Goal: Task Accomplishment & Management: Use online tool/utility

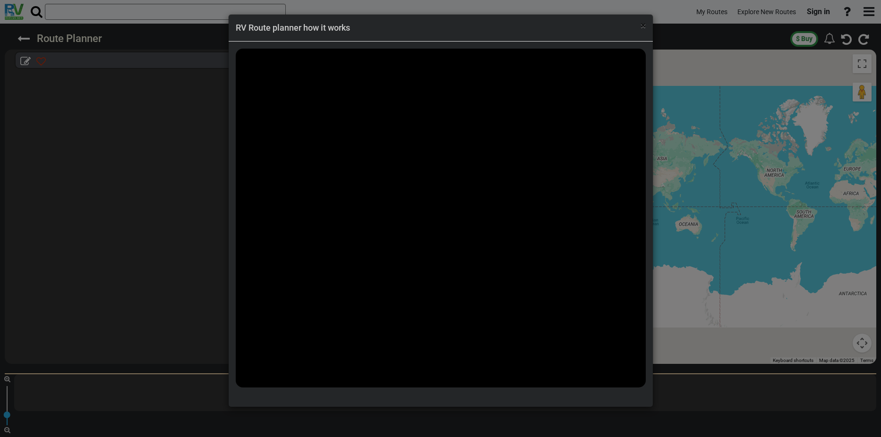
click at [640, 22] on span "×" at bounding box center [642, 25] width 5 height 11
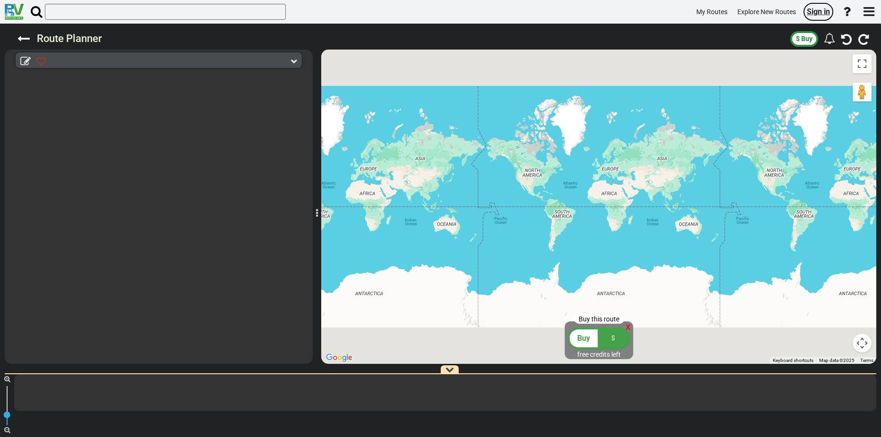
click at [825, 12] on span "Sign in" at bounding box center [818, 11] width 23 height 9
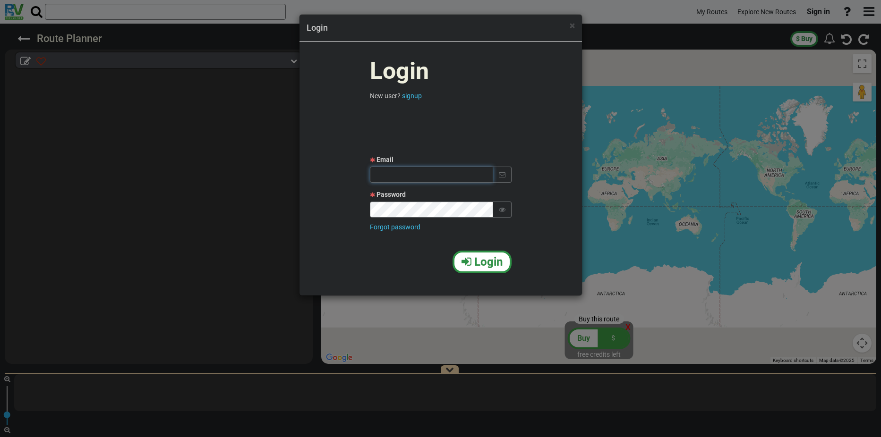
type input "molanel@gmail.com"
click at [470, 258] on icon "button" at bounding box center [466, 261] width 10 height 11
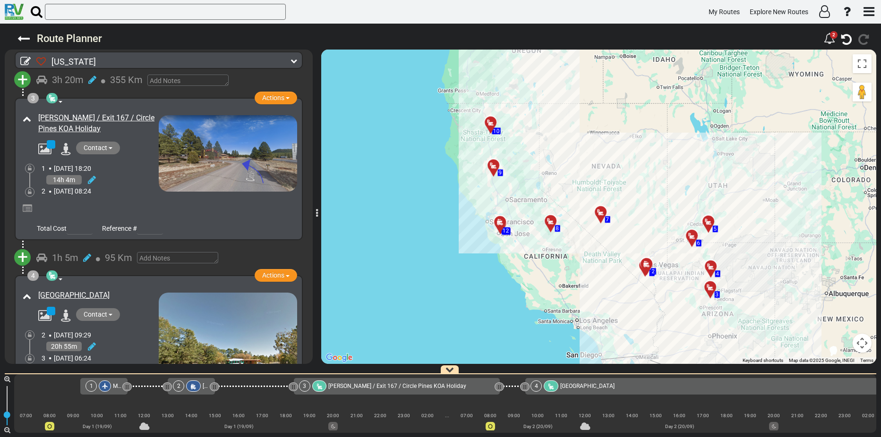
scroll to position [378, 0]
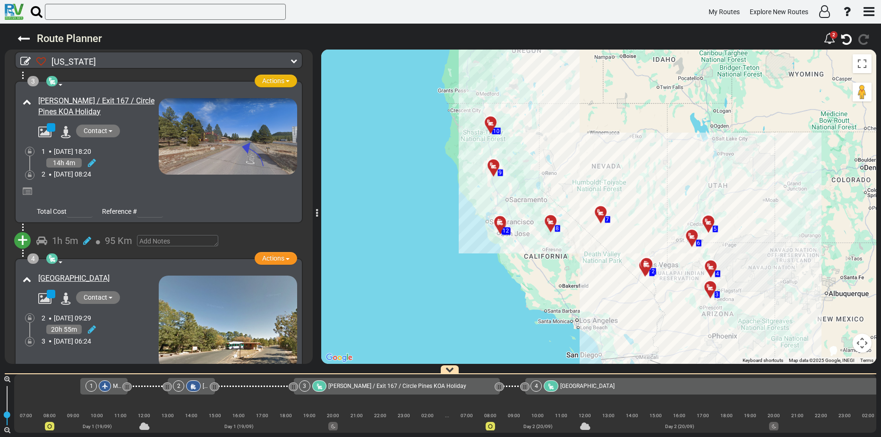
click at [287, 80] on button "Actions" at bounding box center [276, 81] width 43 height 13
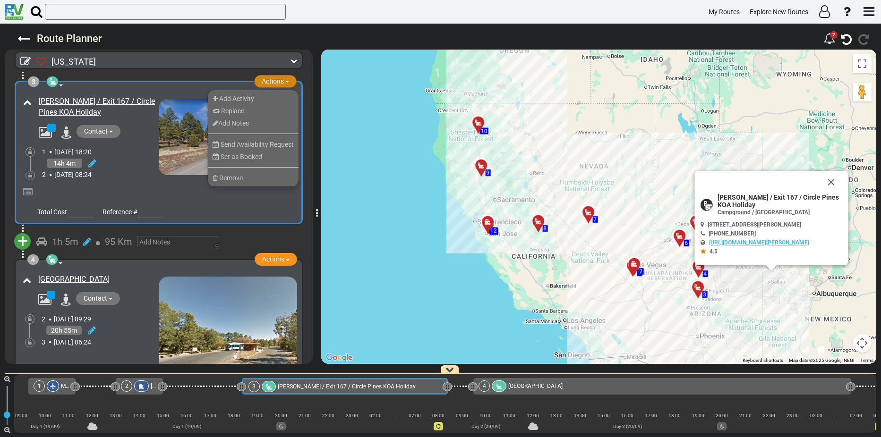
scroll to position [0, 91]
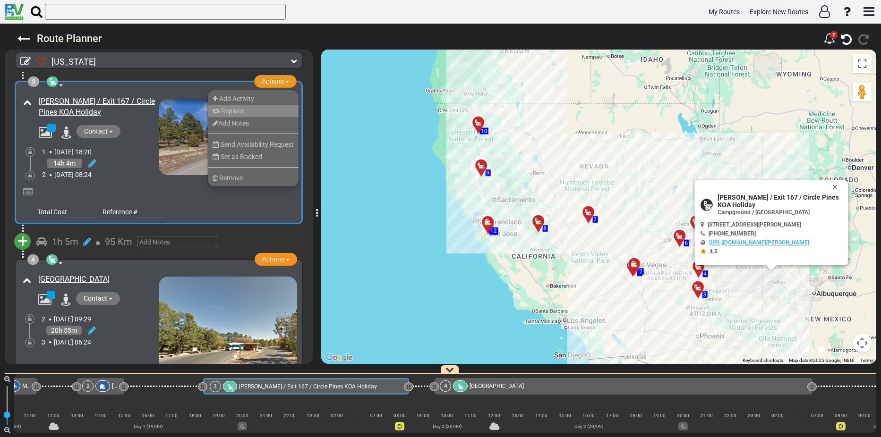
click at [226, 111] on span "Replace" at bounding box center [232, 111] width 23 height 8
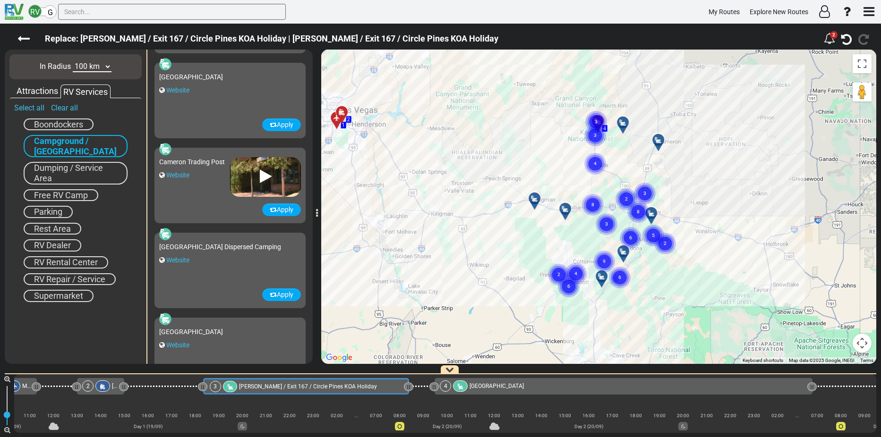
scroll to position [6504, 0]
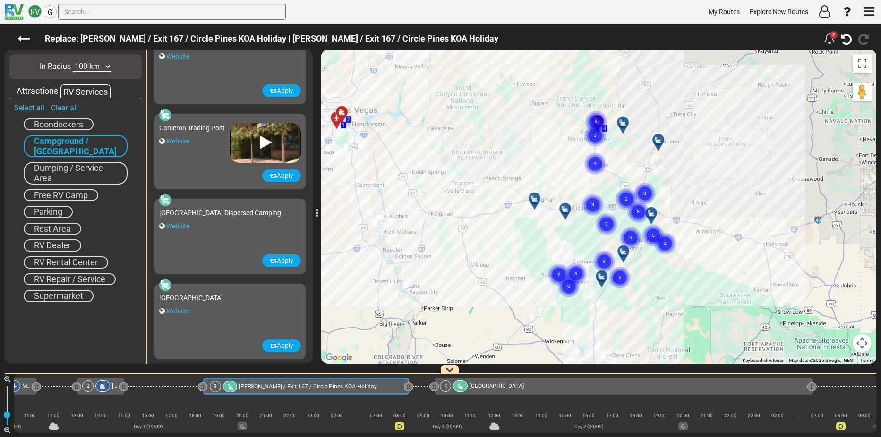
click at [591, 205] on text "8" at bounding box center [592, 205] width 3 height 6
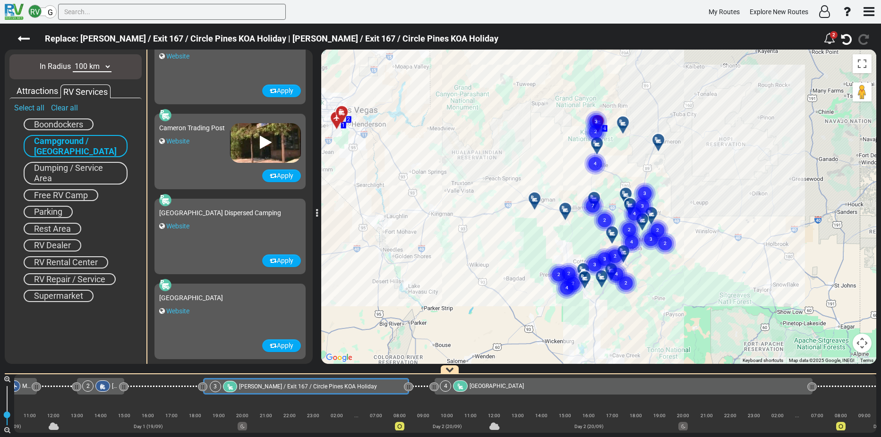
click at [592, 204] on text "7" at bounding box center [592, 206] width 3 height 6
click at [590, 203] on text "3" at bounding box center [590, 205] width 3 height 6
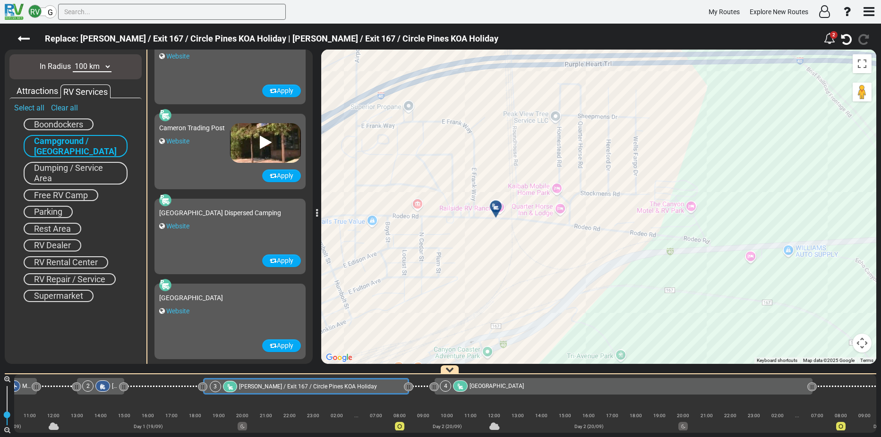
drag, startPoint x: 627, startPoint y: 116, endPoint x: 453, endPoint y: 271, distance: 232.9
click at [453, 271] on div "To activate drag with keyboard, press Alt + Enter. Once in keyboard drag state,…" at bounding box center [598, 207] width 555 height 315
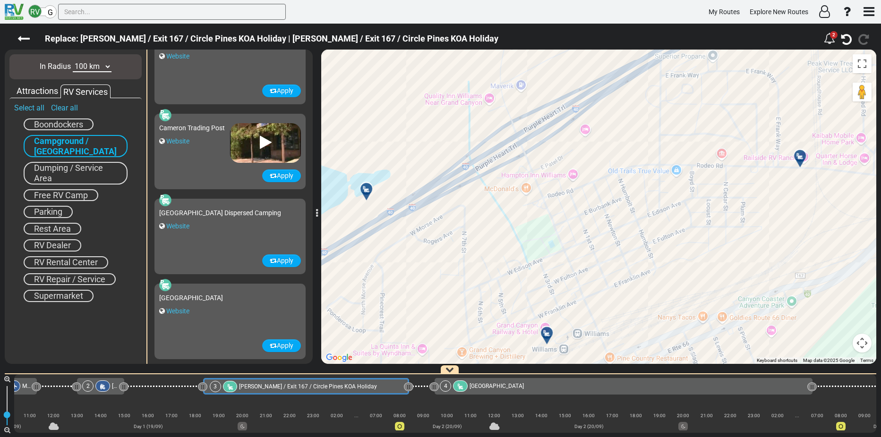
drag, startPoint x: 376, startPoint y: 170, endPoint x: 683, endPoint y: 119, distance: 310.8
click at [683, 119] on div "To activate drag with keyboard, press Alt + Enter. Once in keyboard drag state,…" at bounding box center [598, 207] width 555 height 315
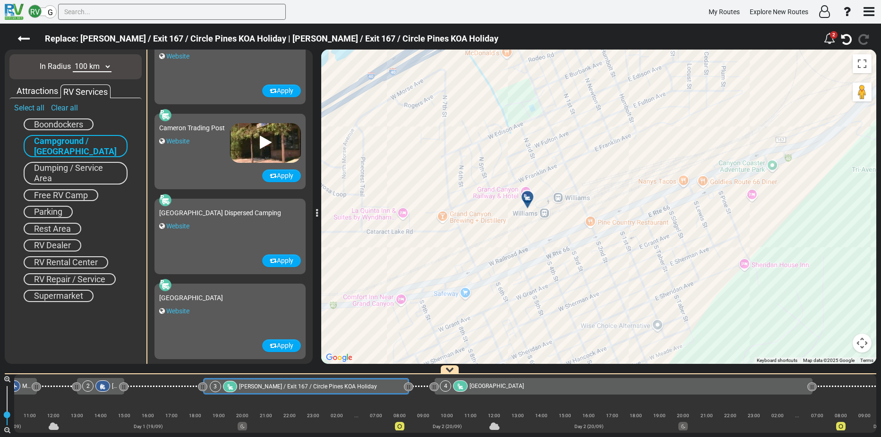
drag, startPoint x: 585, startPoint y: 267, endPoint x: 564, endPoint y: 129, distance: 139.5
click at [564, 129] on div "To activate drag with keyboard, press Alt + Enter. Once in keyboard drag state,…" at bounding box center [598, 207] width 555 height 315
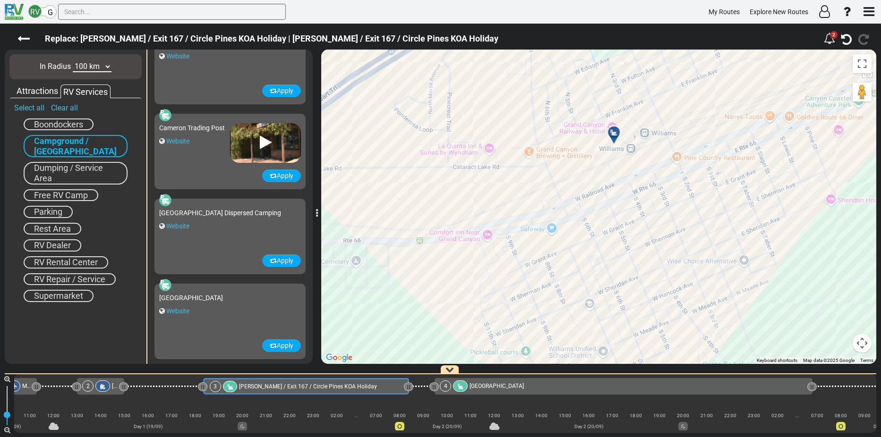
drag, startPoint x: 535, startPoint y: 171, endPoint x: 623, endPoint y: 105, distance: 109.0
click at [623, 105] on div "To activate drag with keyboard, press Alt + Enter. Once in keyboard drag state,…" at bounding box center [598, 207] width 555 height 315
click at [23, 39] on icon at bounding box center [23, 39] width 12 height 12
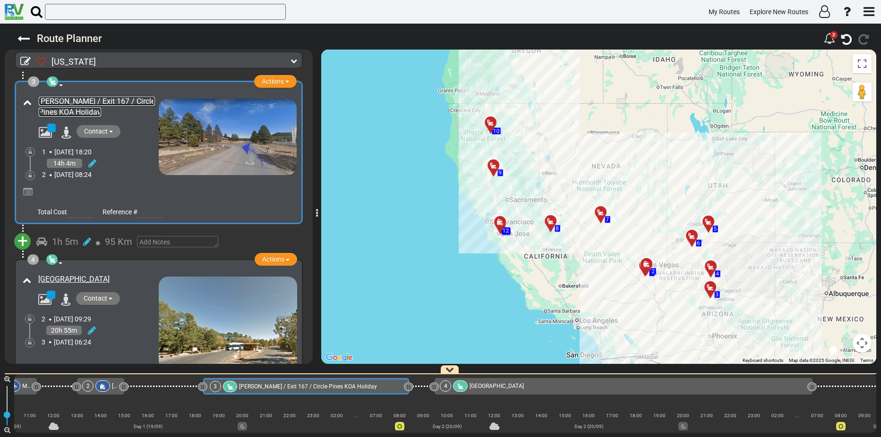
click at [94, 102] on link "[PERSON_NAME] / Exit 167 / Circle Pines KOA Holiday" at bounding box center [97, 107] width 116 height 20
